Goal: Transaction & Acquisition: Purchase product/service

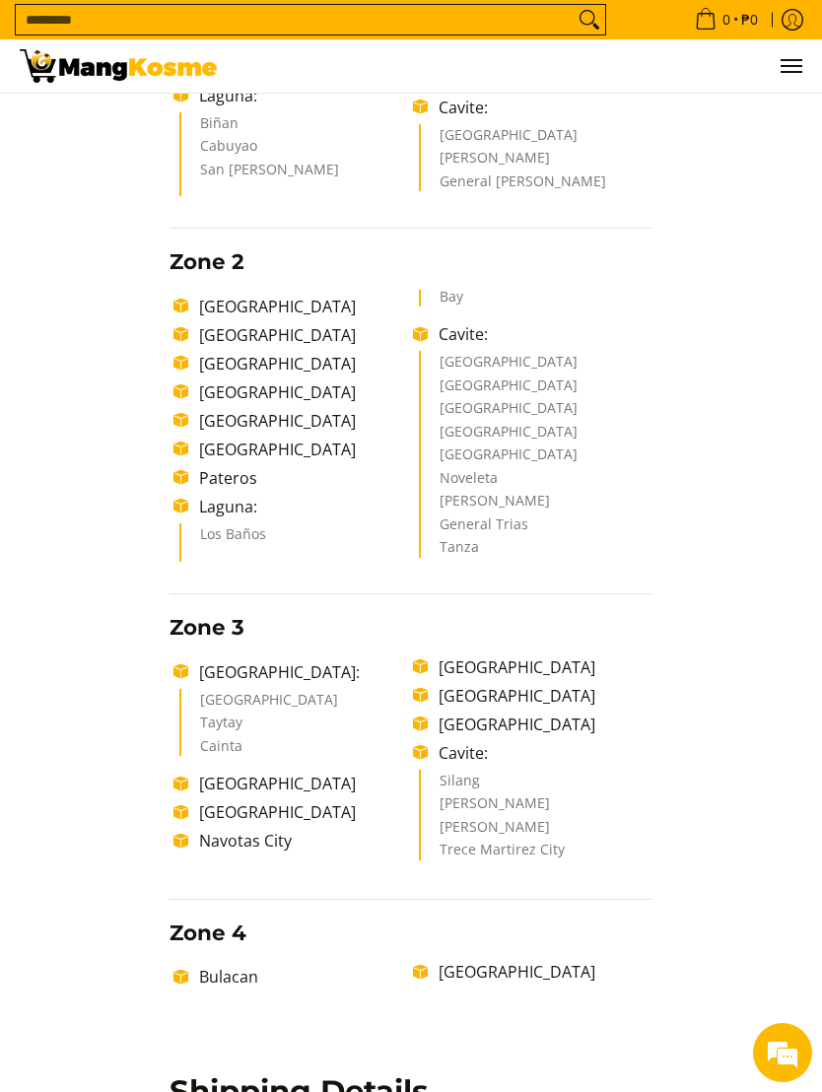
scroll to position [528, 0]
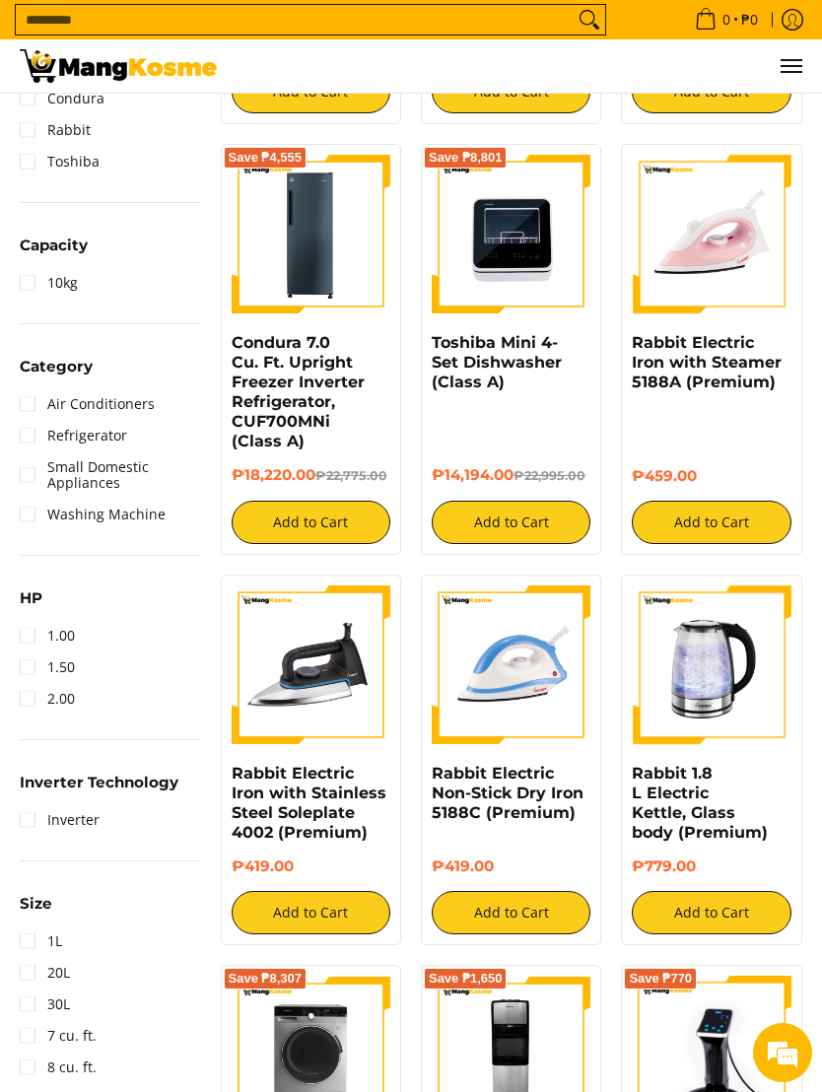
click at [450, 365] on link "Toshiba Mini 4-Set Dishwasher (Class A)" at bounding box center [497, 362] width 130 height 58
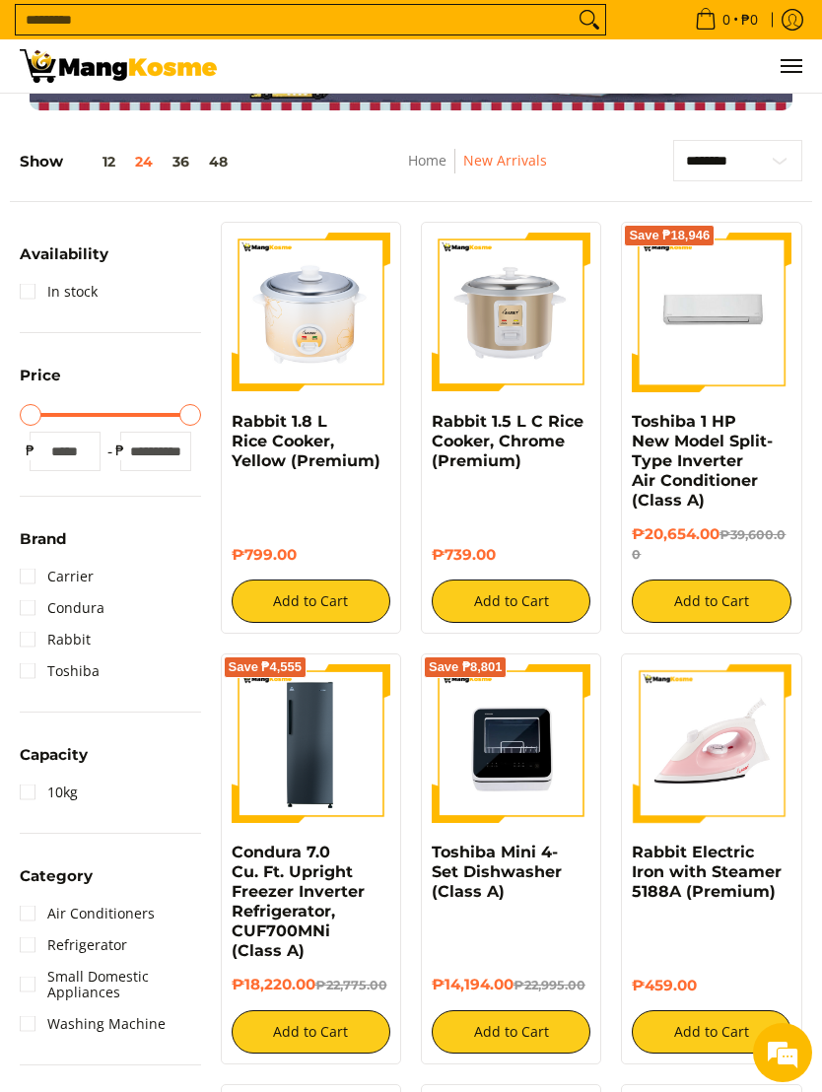
scroll to position [150, 0]
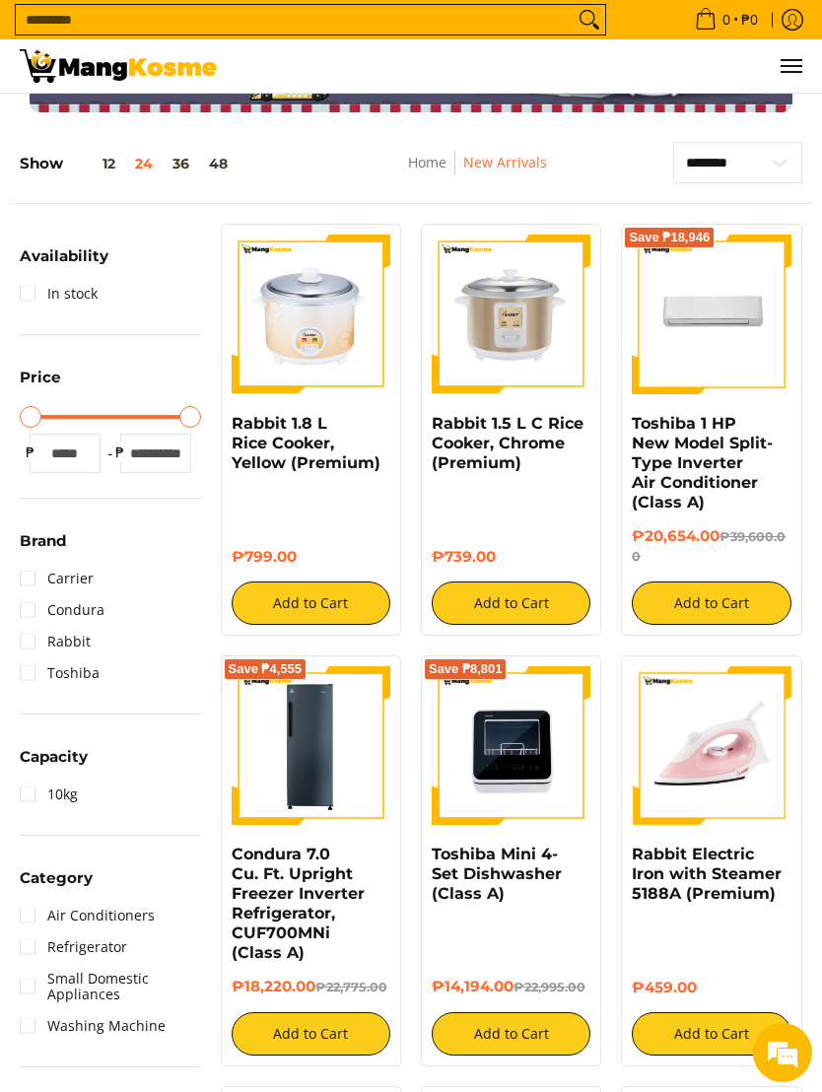
click at [23, 570] on link "Carrier" at bounding box center [57, 579] width 74 height 32
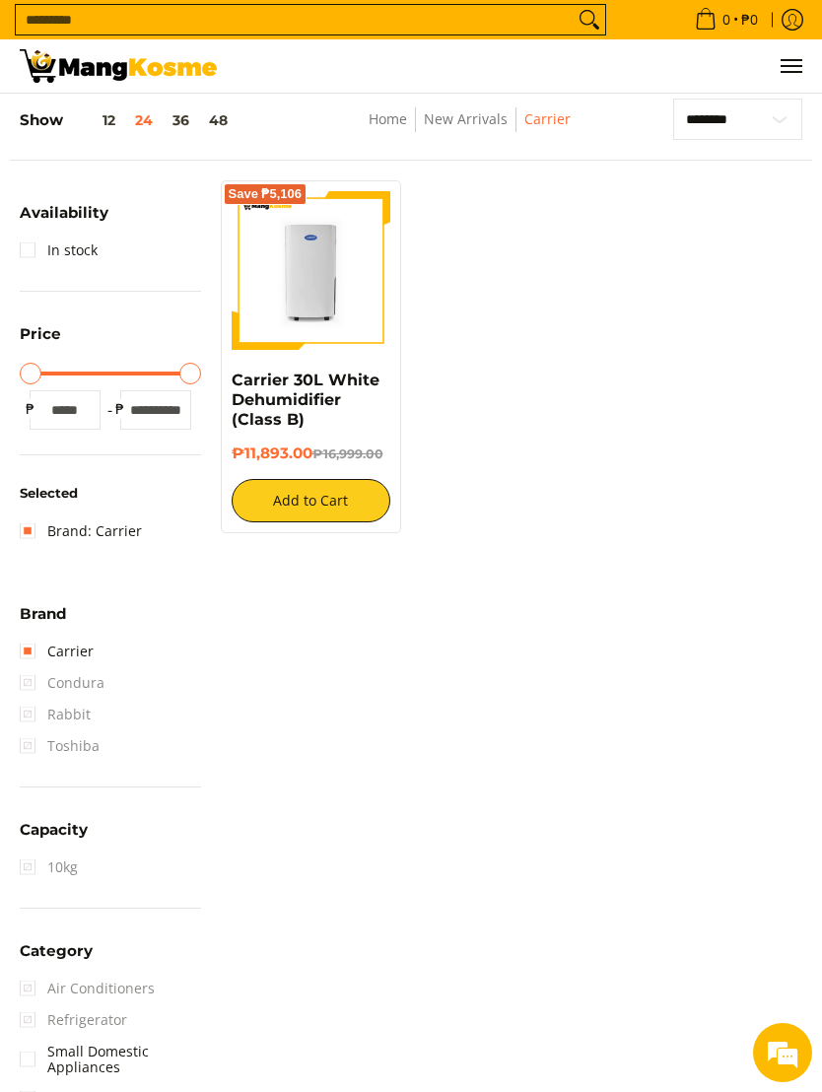
scroll to position [198, 0]
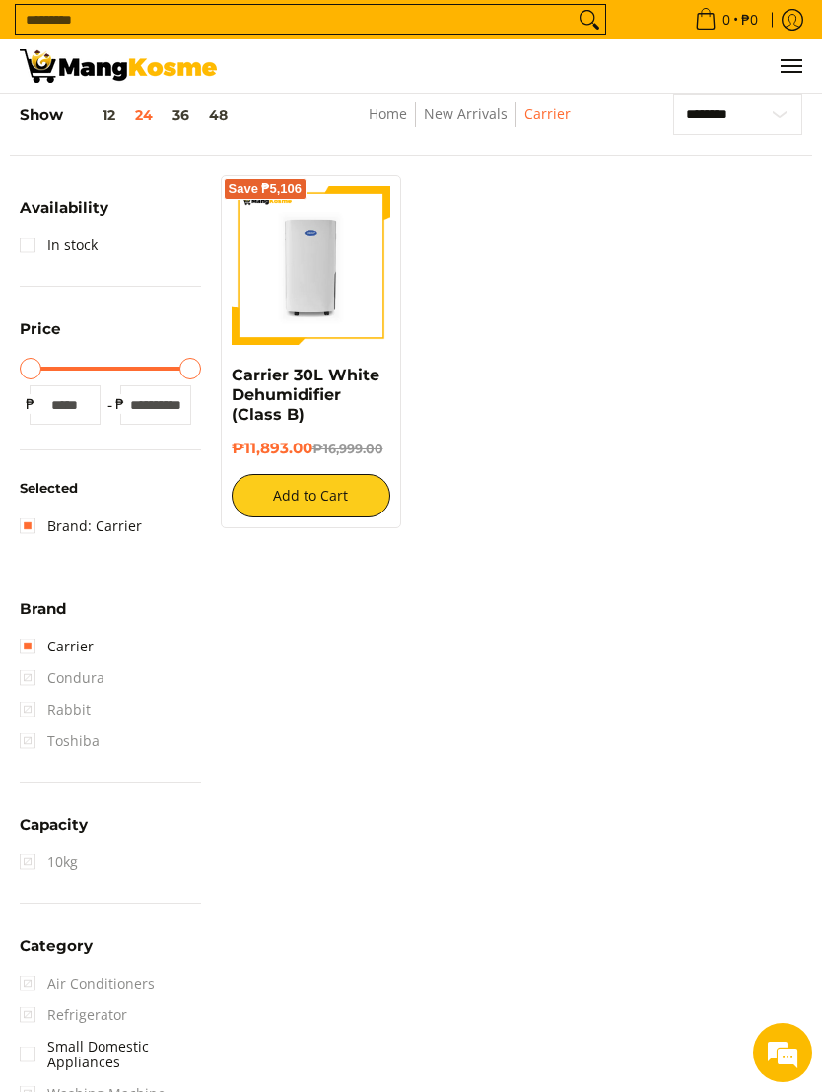
click at [28, 526] on link "Brand: Carrier" at bounding box center [81, 527] width 122 height 32
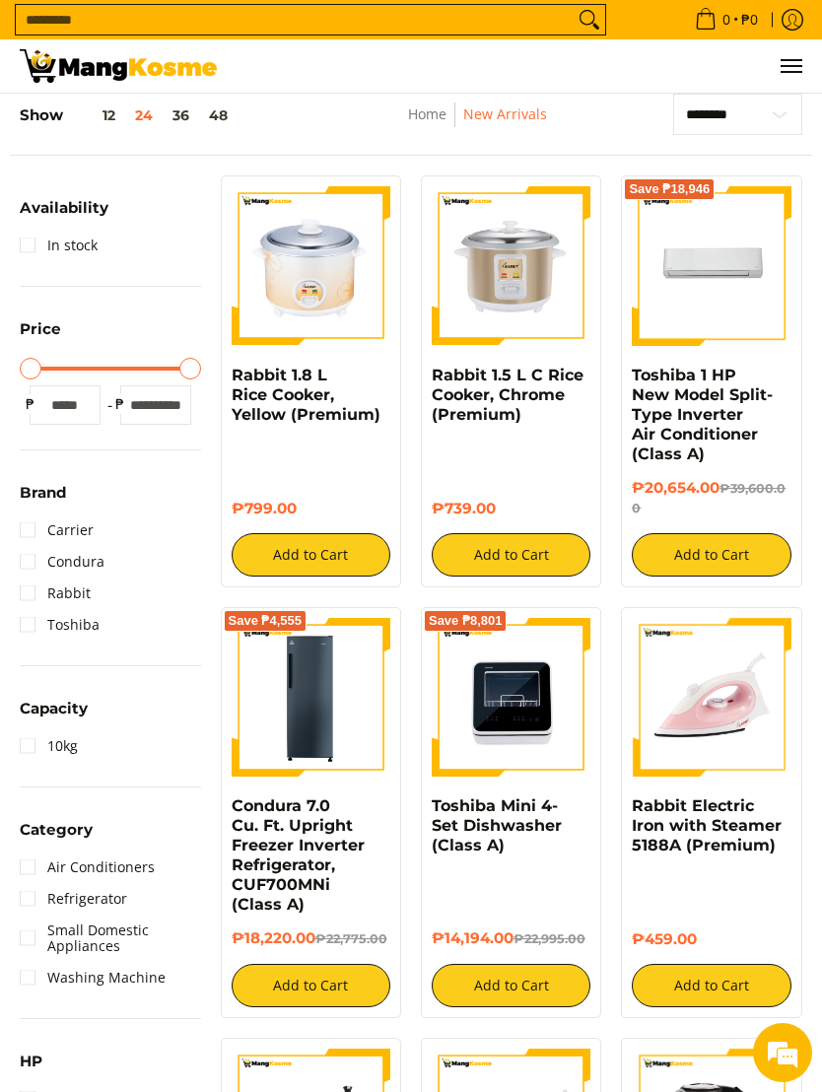
click at [418, 120] on link "Home" at bounding box center [427, 113] width 38 height 19
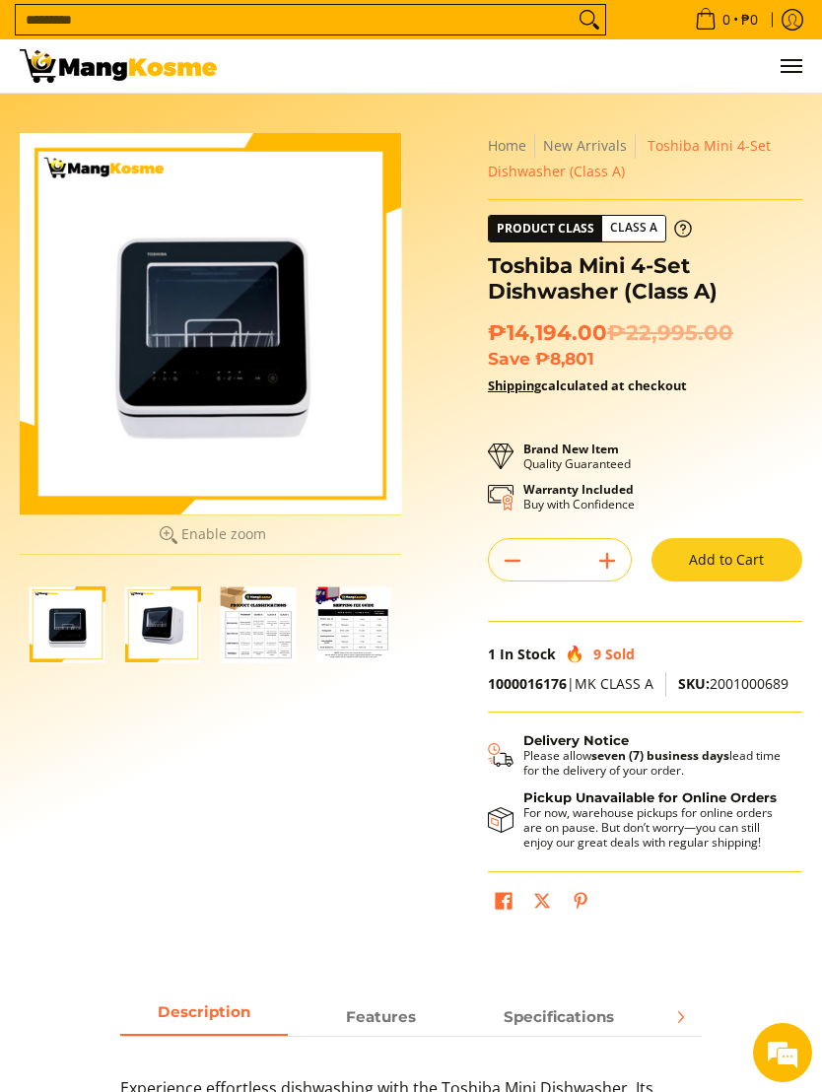
click at [247, 601] on img "Toshiba Mini 4-Set Dishwasher (Class A)-3" at bounding box center [259, 625] width 76 height 76
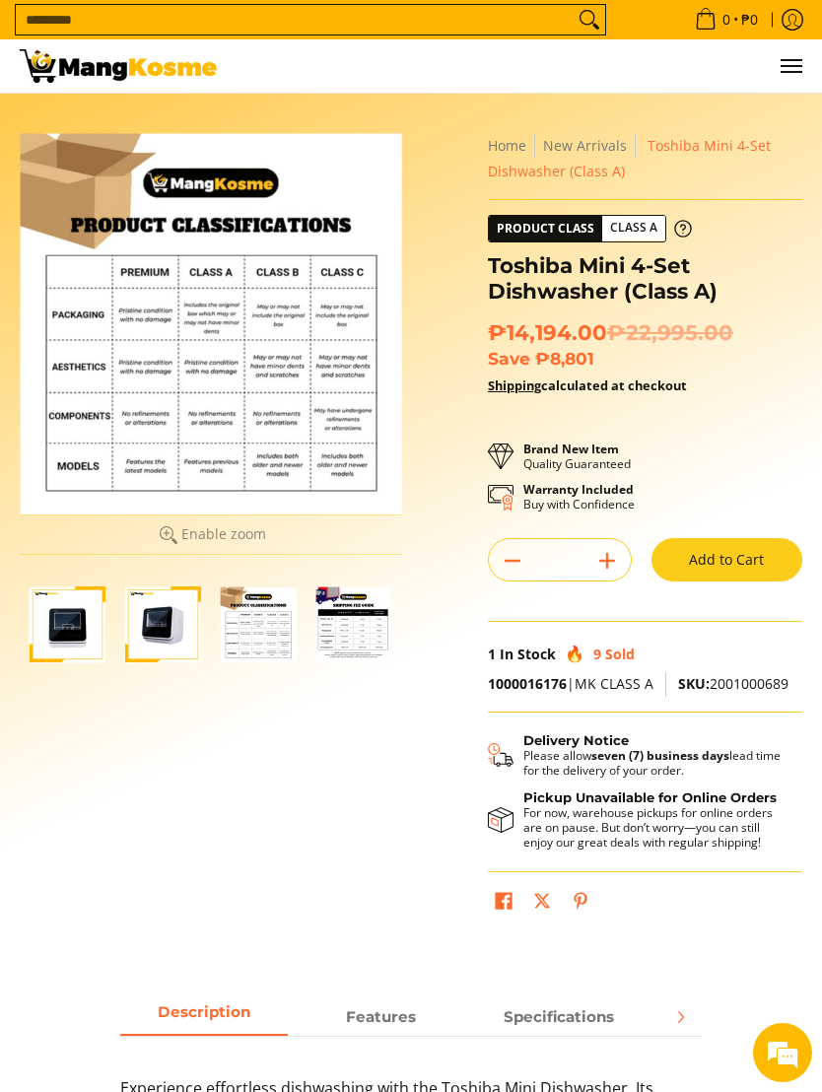
click at [170, 630] on img "Toshiba Mini 4-Set Dishwasher (Class A)-2" at bounding box center [163, 625] width 76 height 76
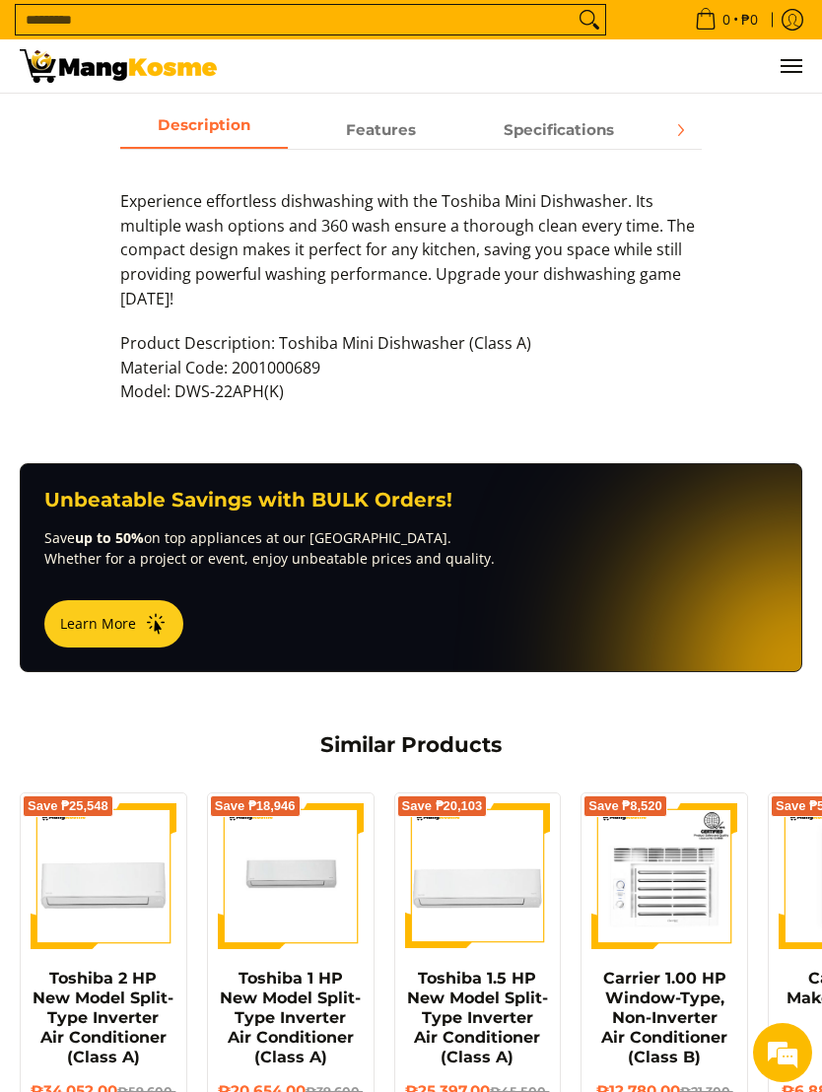
scroll to position [818, 0]
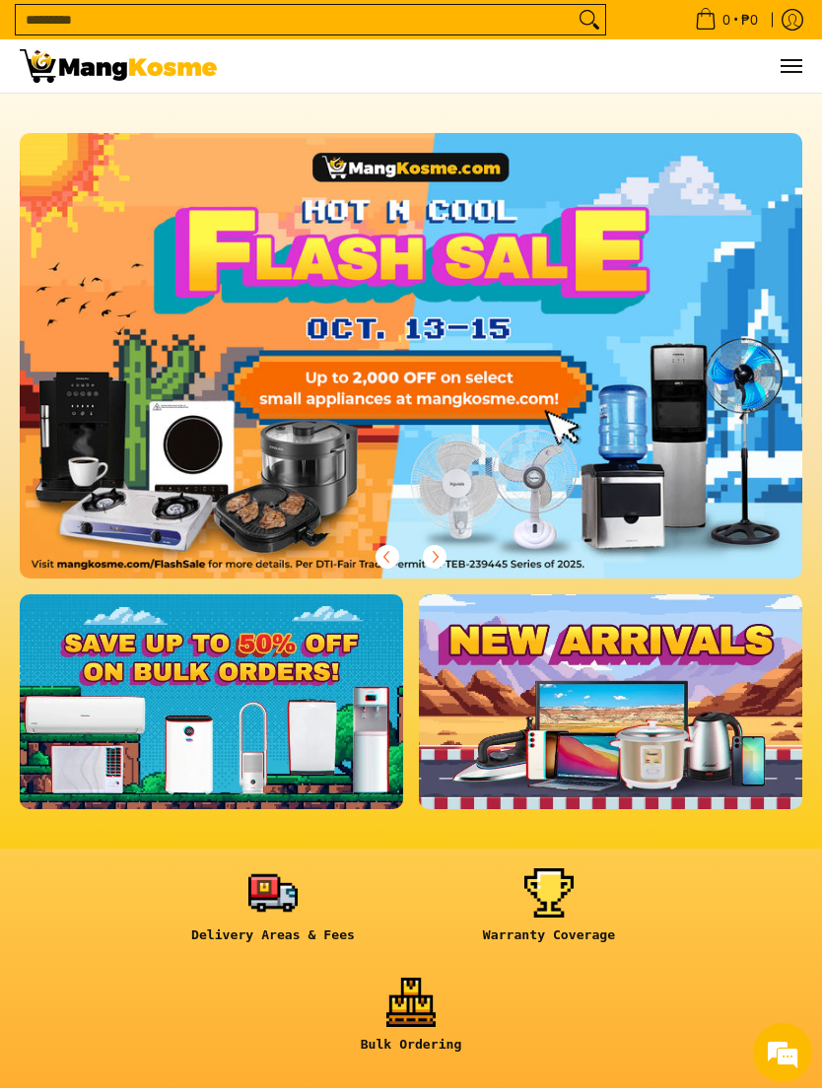
click at [788, 66] on span "Menu" at bounding box center [791, 66] width 24 height 0
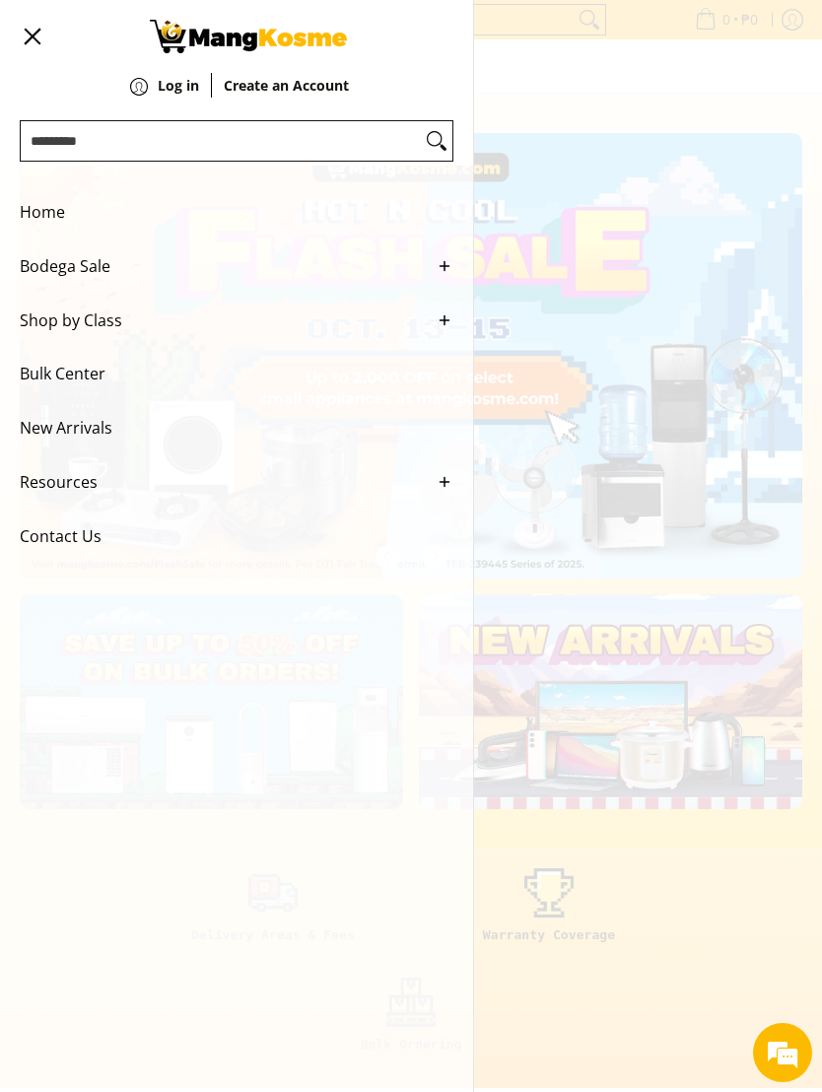
click at [35, 326] on span "Shop by Class" at bounding box center [222, 321] width 404 height 54
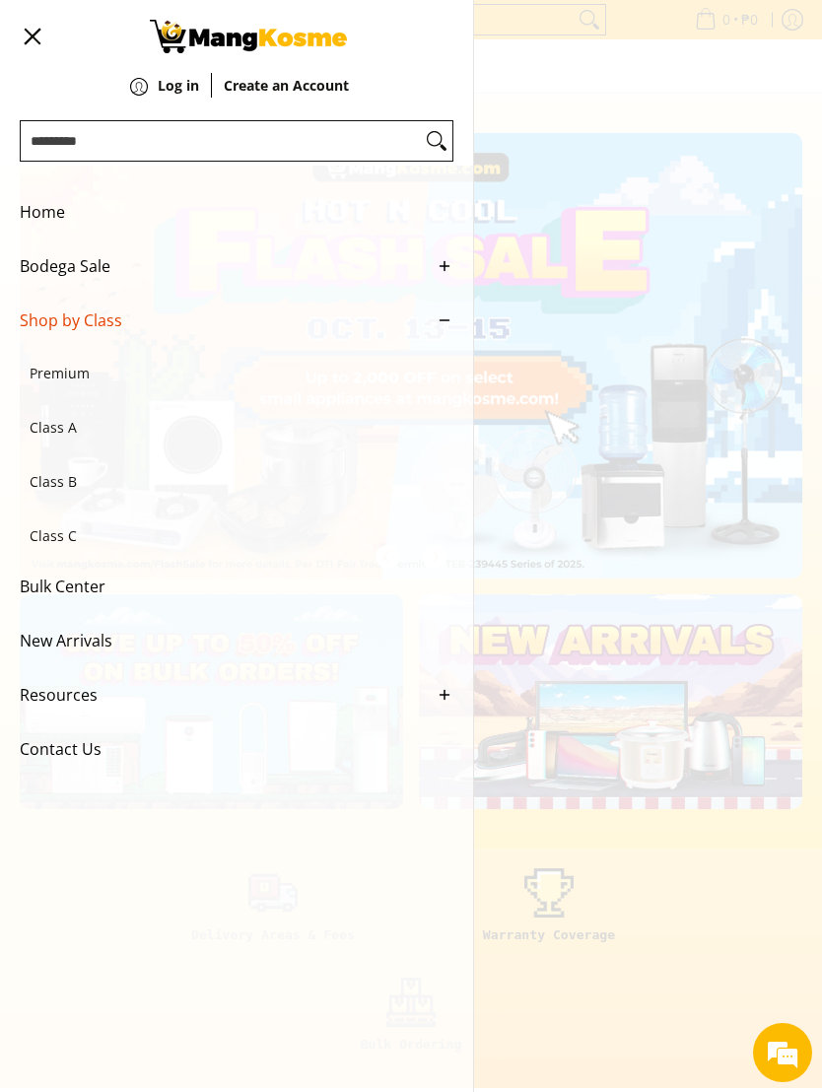
click at [36, 381] on span "Premium" at bounding box center [227, 374] width 394 height 54
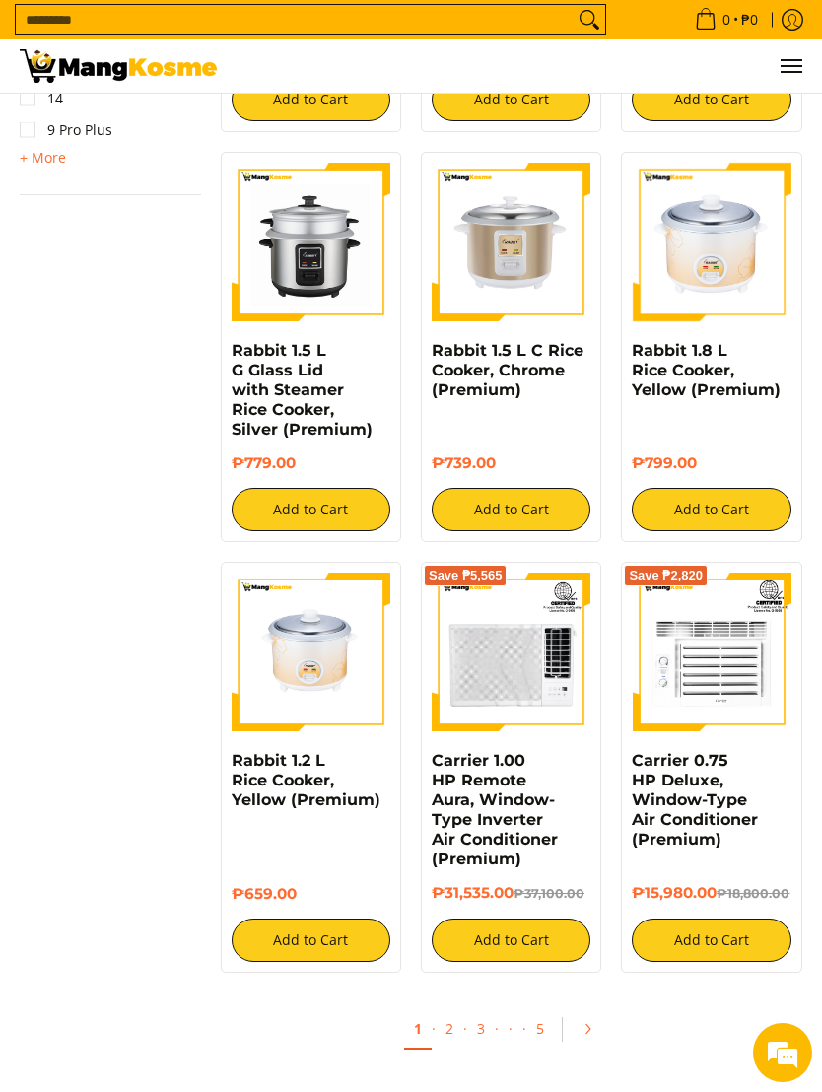
scroll to position [2635, 0]
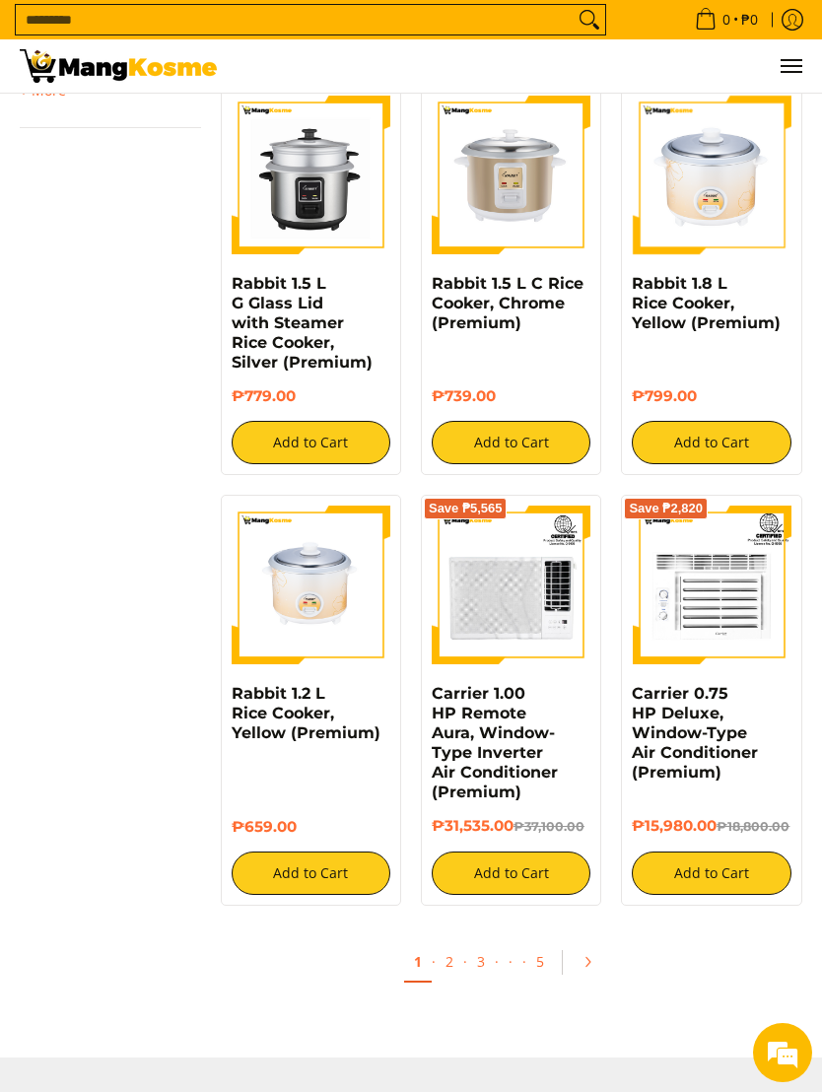
click at [439, 949] on link "2" at bounding box center [450, 961] width 28 height 38
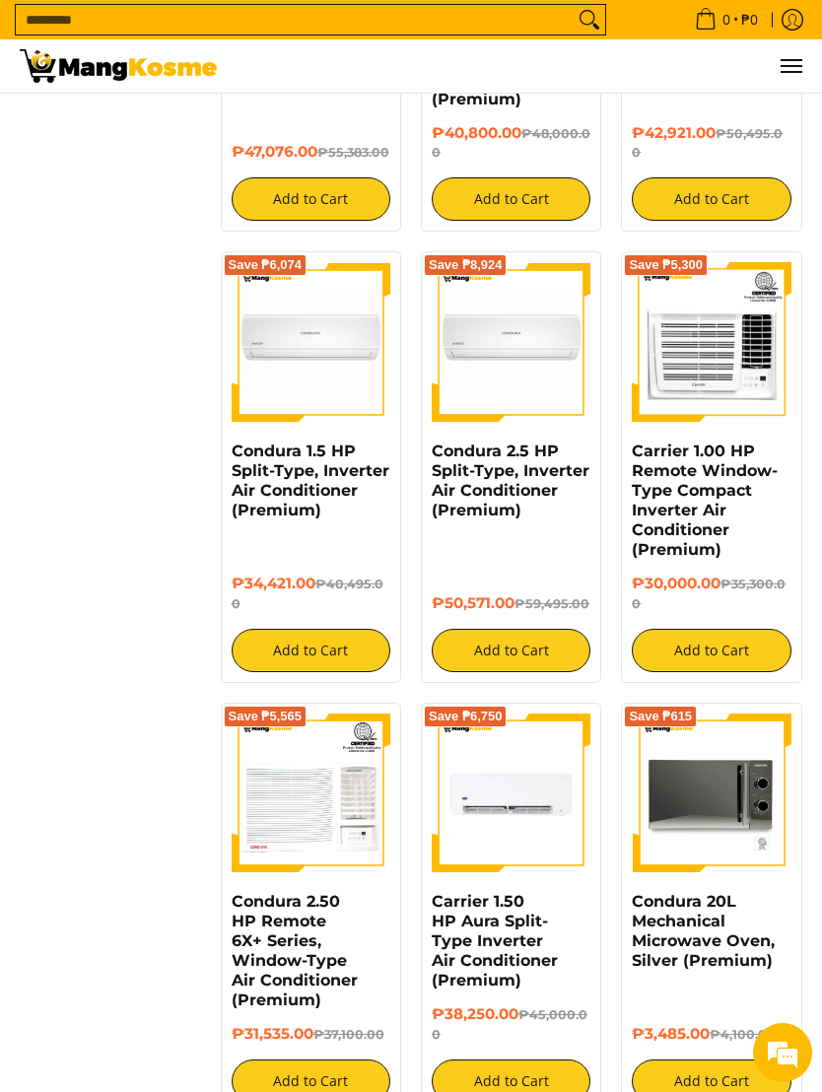
scroll to position [3096, 0]
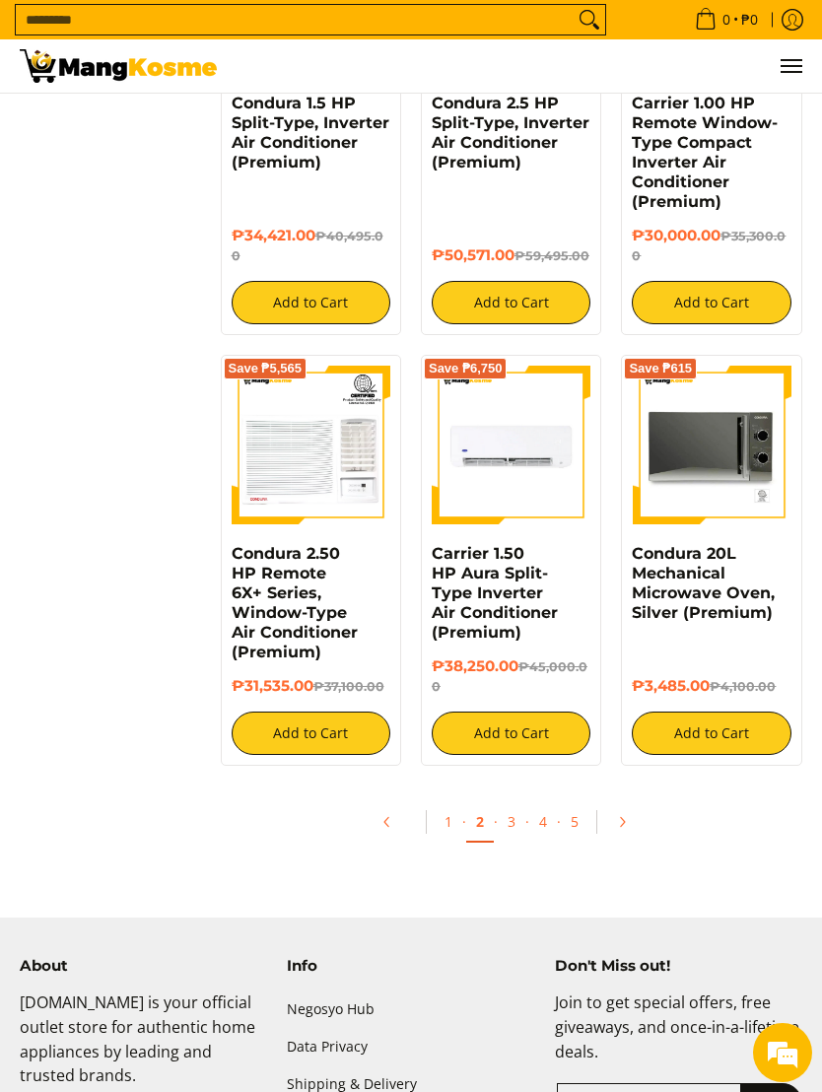
click at [512, 841] on link "3" at bounding box center [512, 821] width 28 height 38
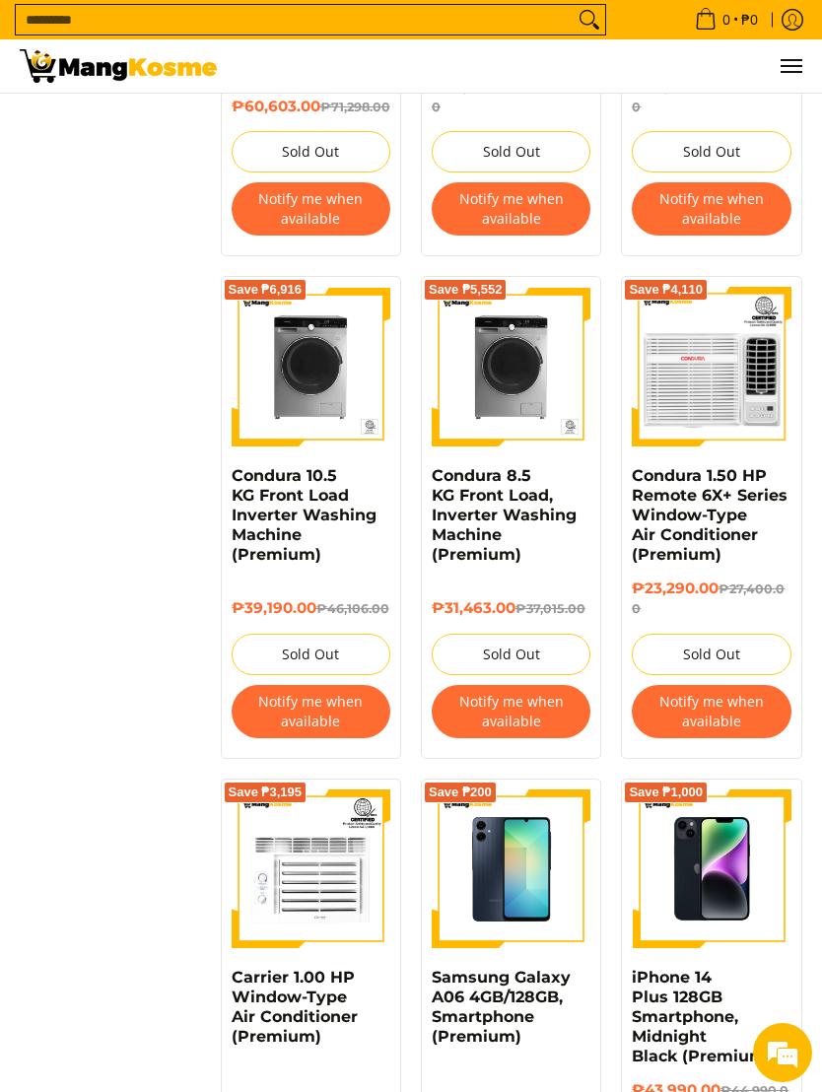
scroll to position [3352, 0]
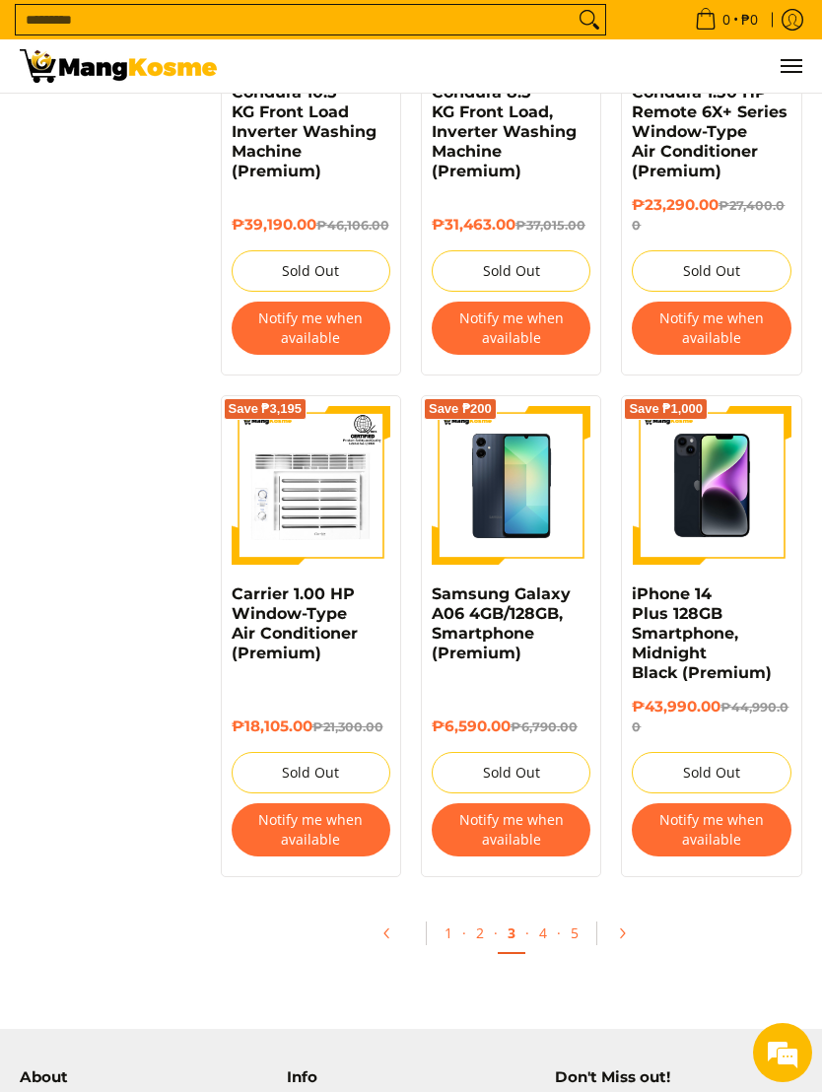
click at [540, 943] on link "4" at bounding box center [543, 933] width 28 height 38
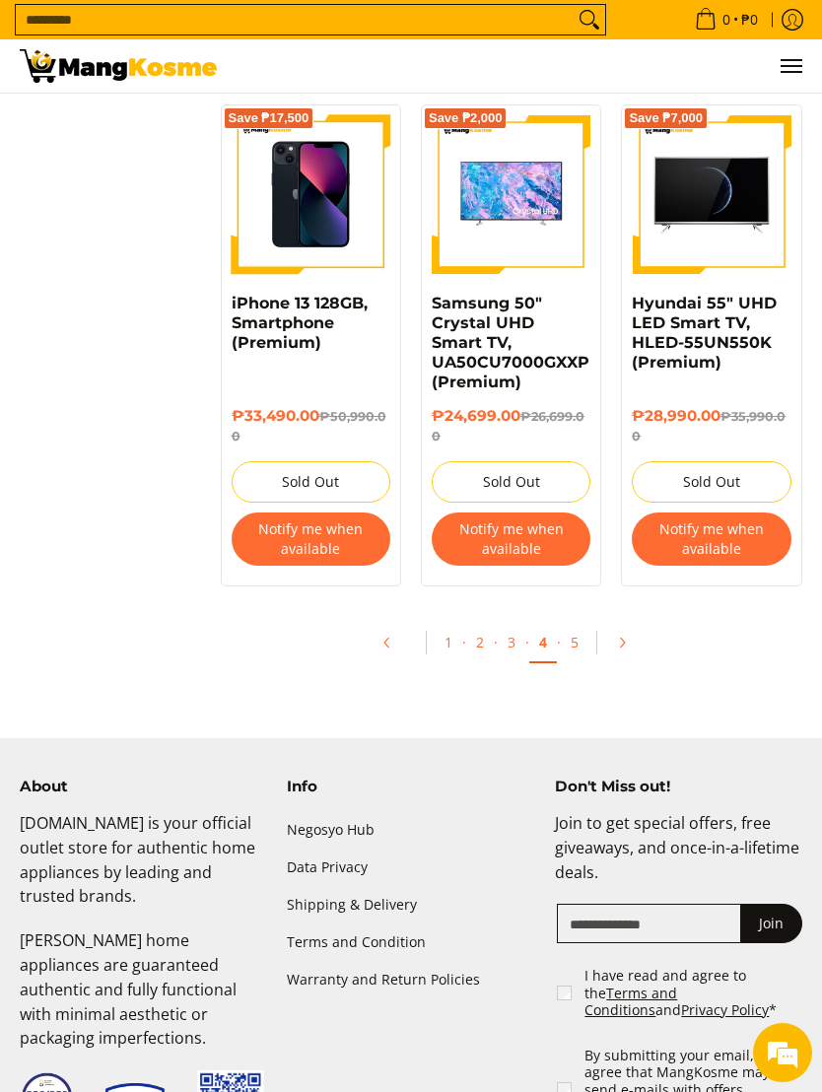
scroll to position [3794, 0]
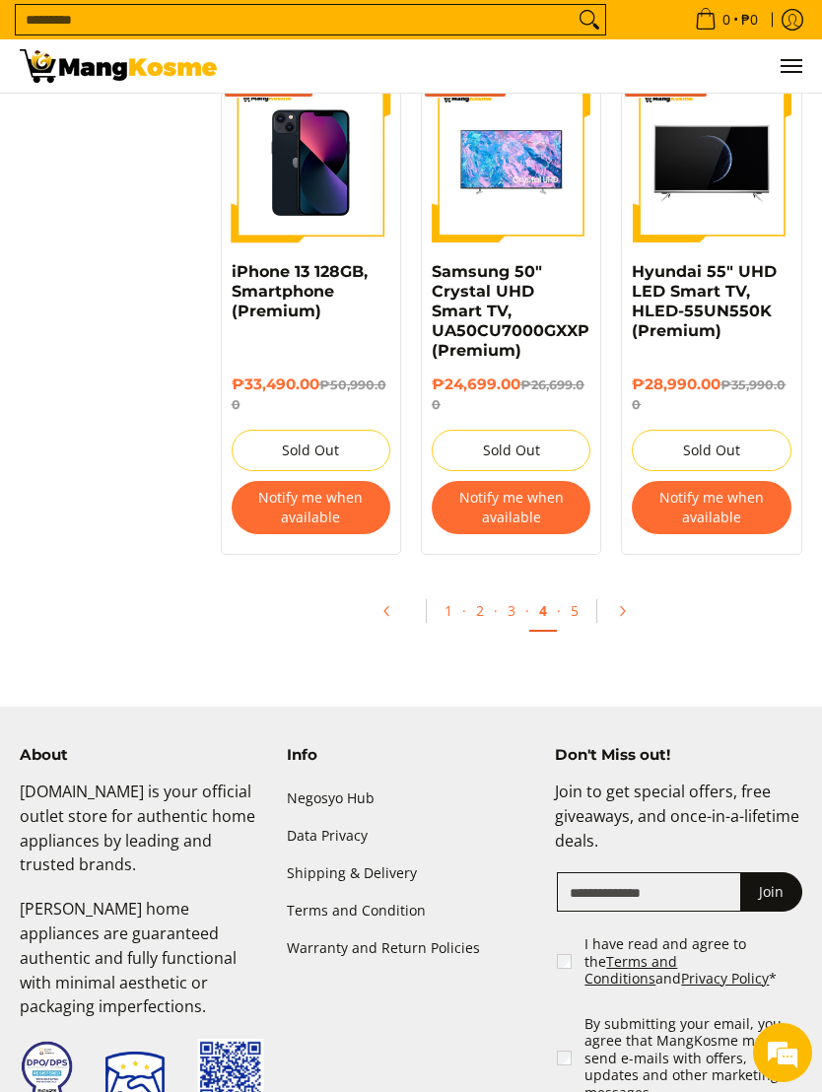
click at [583, 595] on link "5" at bounding box center [575, 610] width 28 height 38
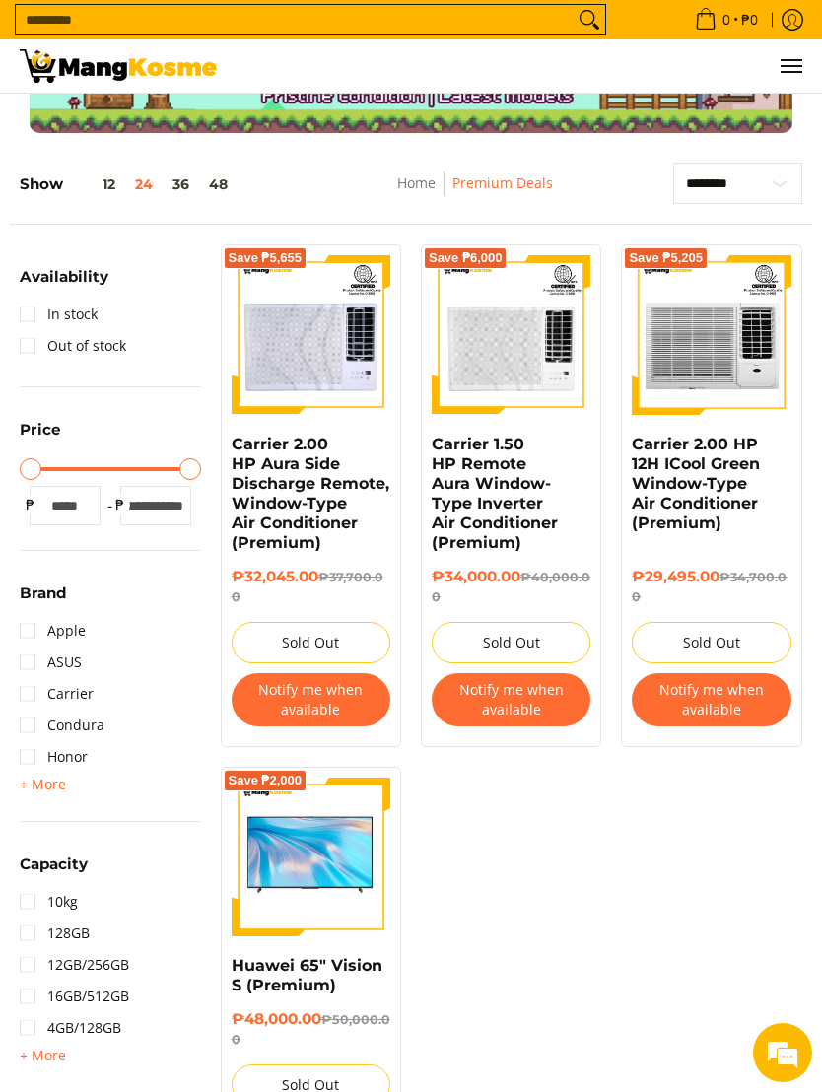
scroll to position [267, 0]
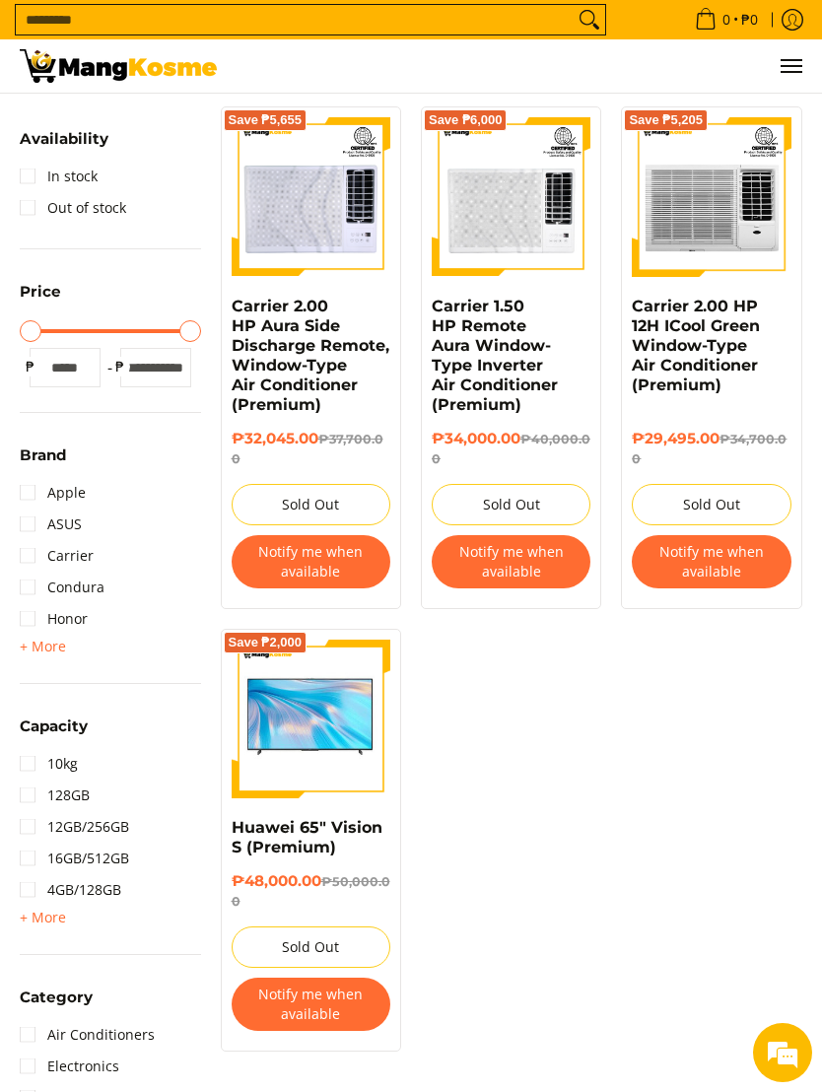
click at [58, 648] on span "+ More" at bounding box center [43, 647] width 46 height 16
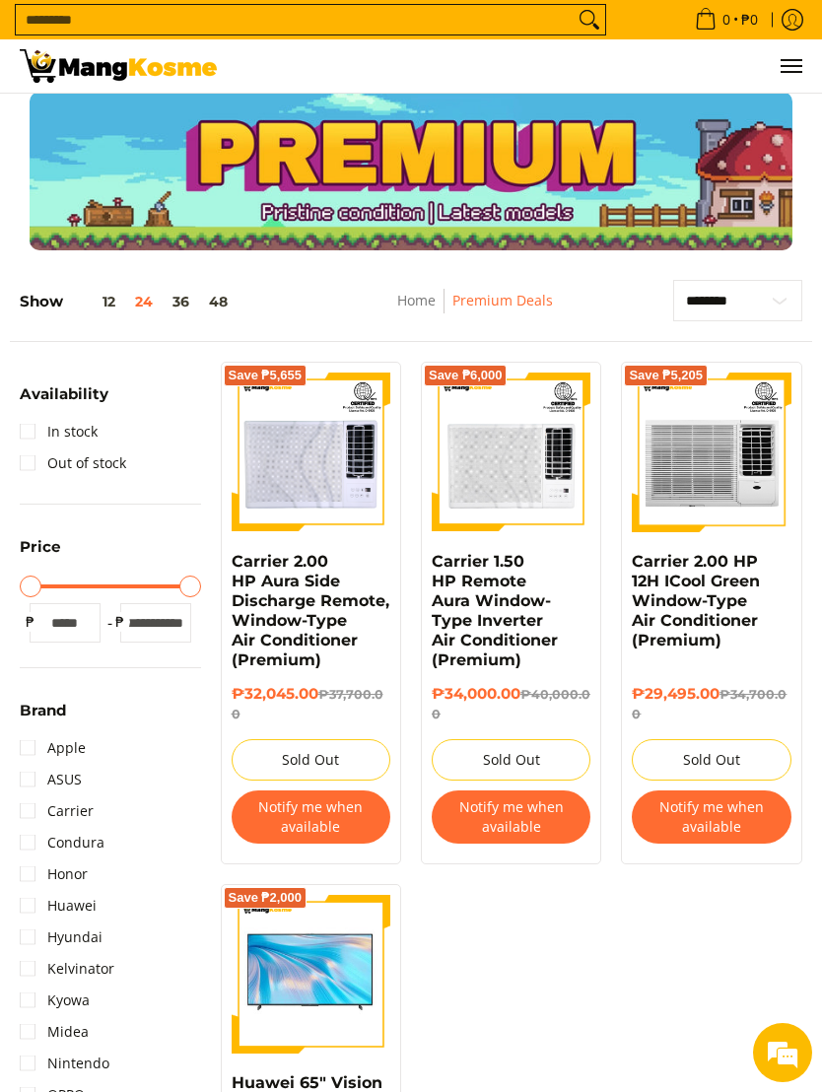
scroll to position [0, 0]
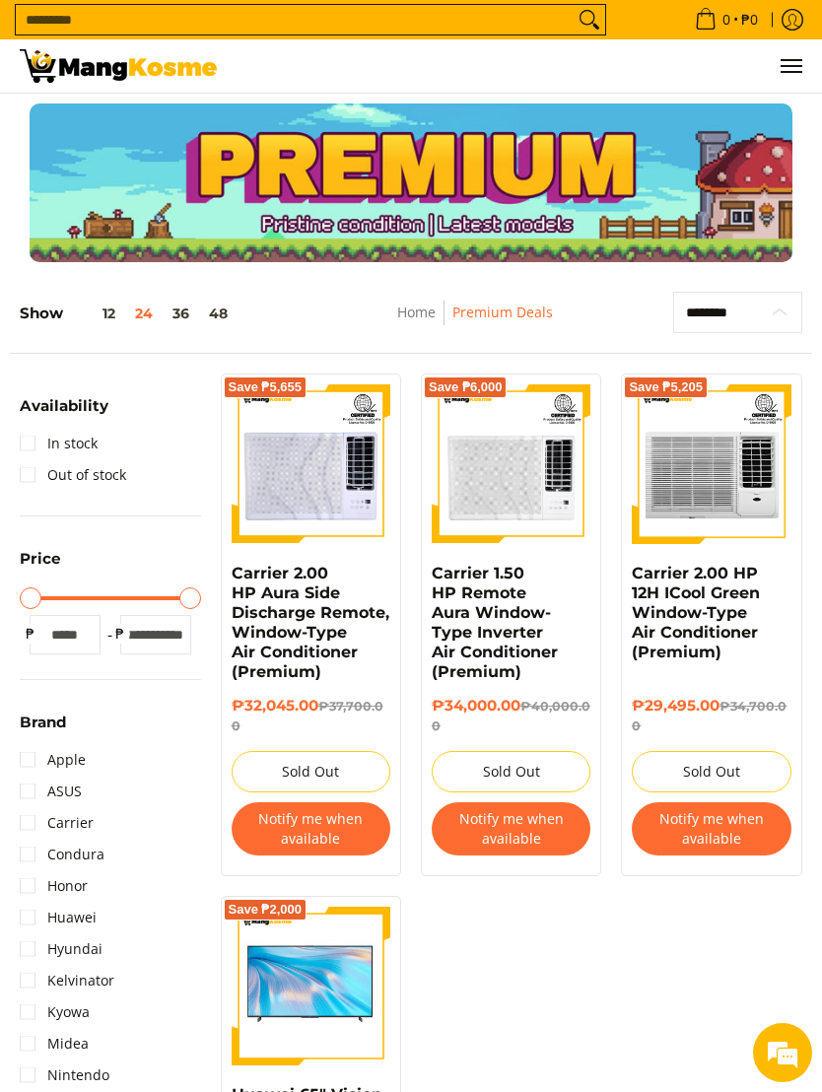
click at [748, 301] on select "**********" at bounding box center [737, 312] width 129 height 41
click at [425, 312] on link "Home" at bounding box center [416, 312] width 38 height 19
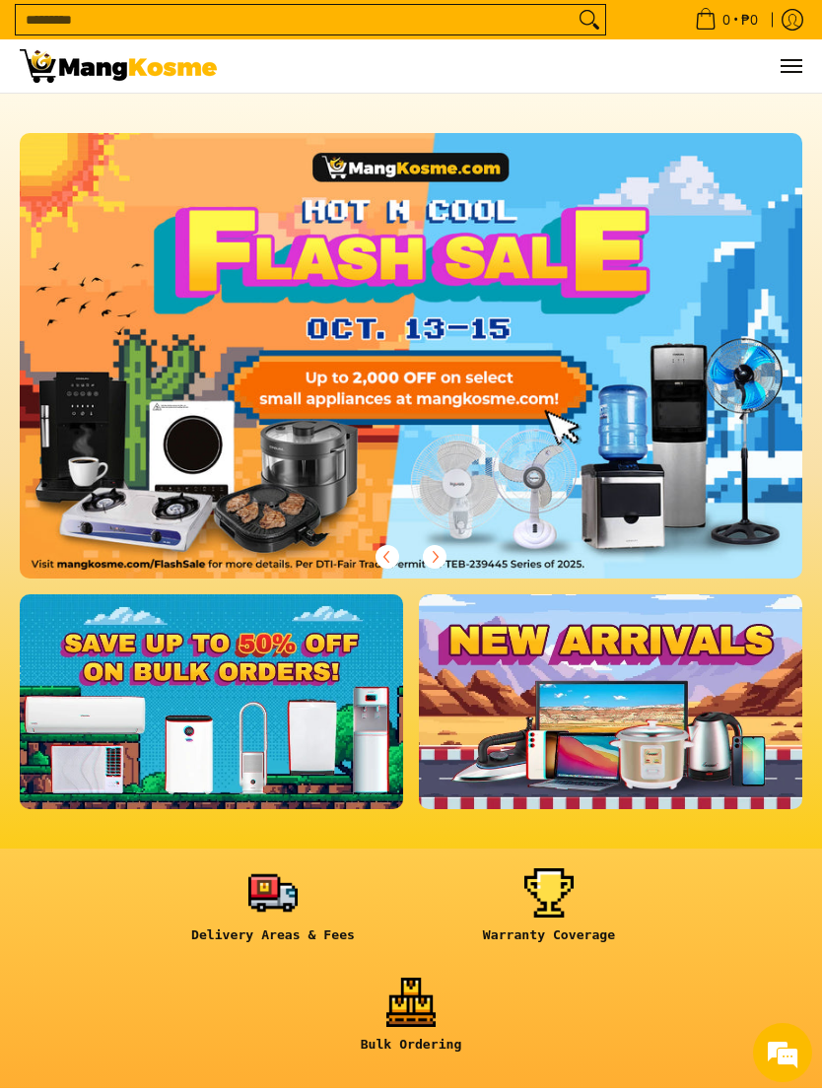
click at [796, 78] on button "Menu" at bounding box center [791, 65] width 24 height 53
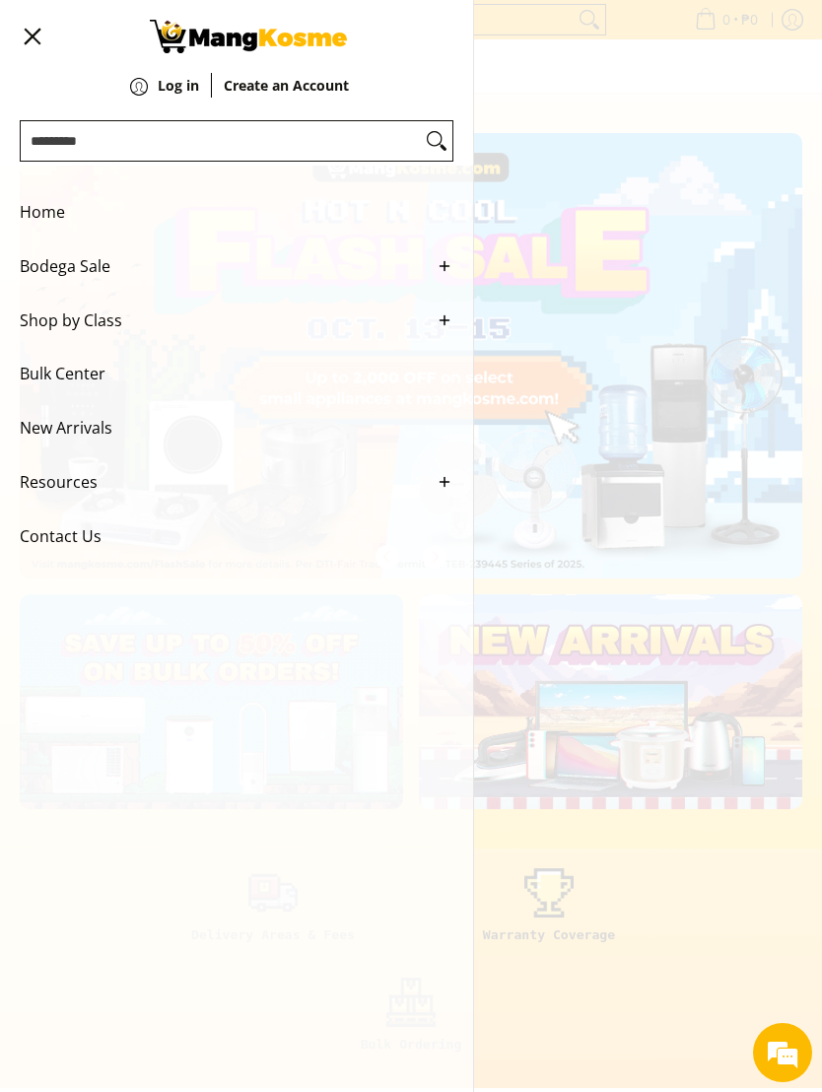
click at [106, 275] on span "Bodega Sale" at bounding box center [222, 267] width 404 height 54
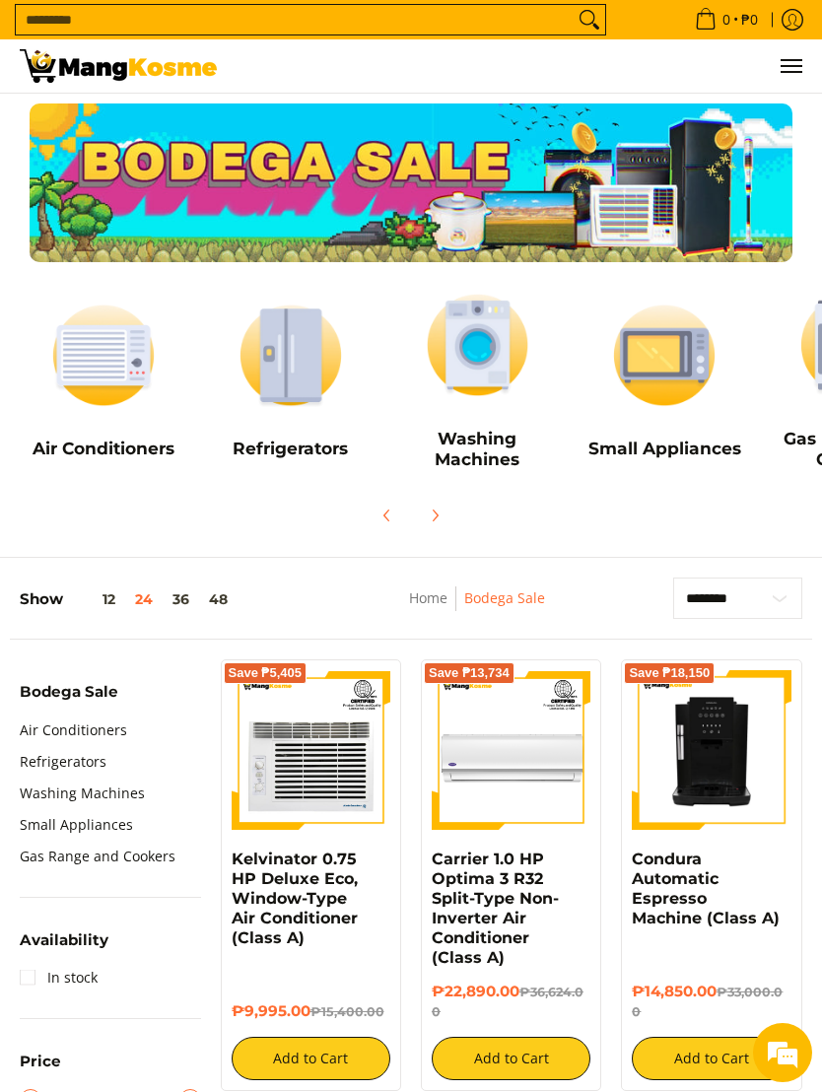
click at [519, 32] on input "Search..." at bounding box center [295, 20] width 558 height 30
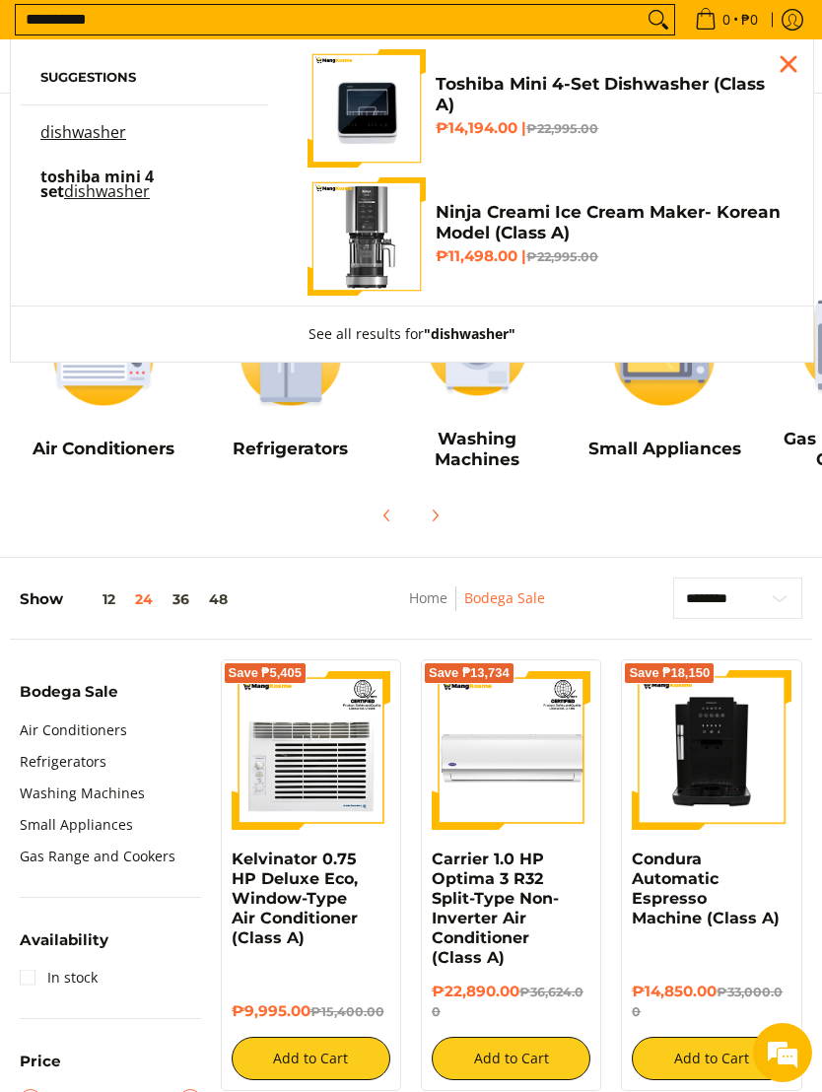
type input "**********"
click at [651, 21] on button "Search" at bounding box center [659, 20] width 32 height 30
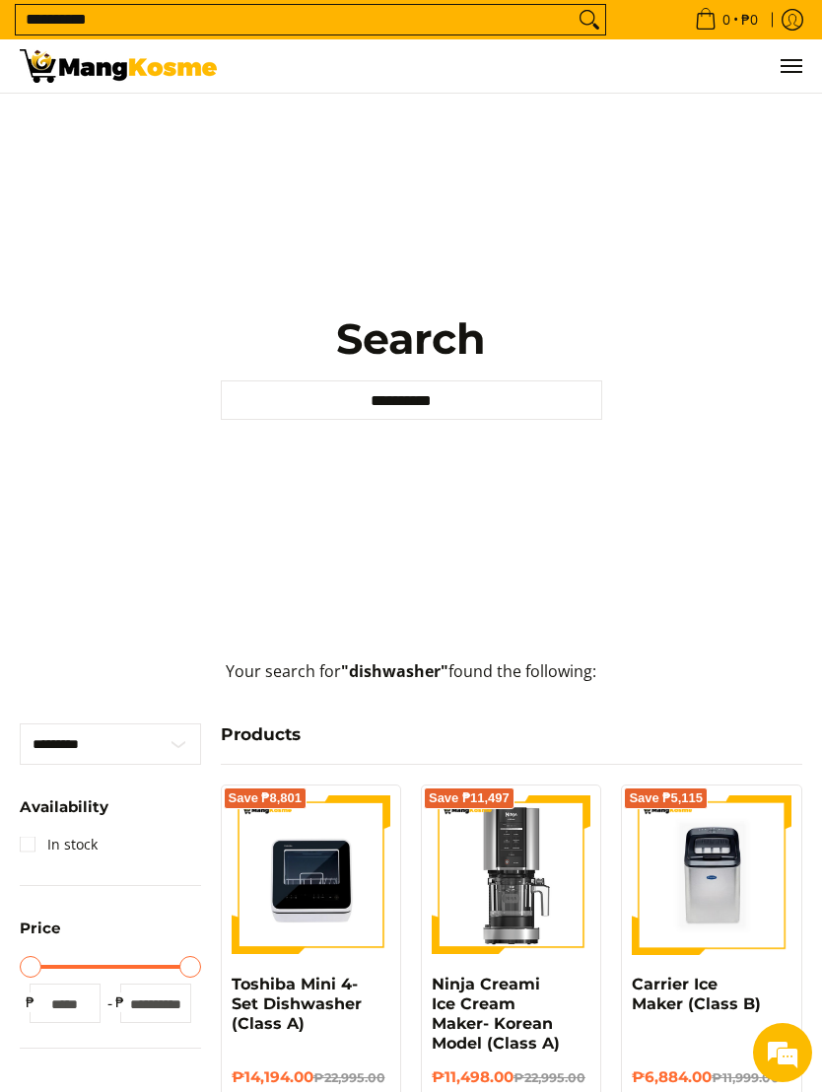
click at [578, 405] on input "**********" at bounding box center [411, 400] width 381 height 39
click at [553, 405] on input "Search..." at bounding box center [411, 400] width 381 height 39
type input "*"
